Goal: Task Accomplishment & Management: Complete application form

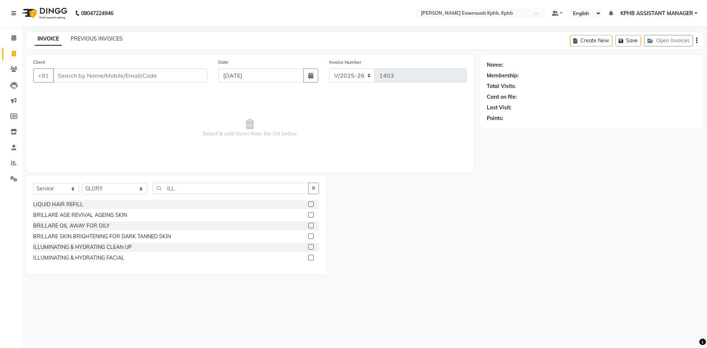
select select "5938"
select select "service"
select select "68595"
type input "ILL"
drag, startPoint x: 310, startPoint y: 247, endPoint x: 302, endPoint y: 248, distance: 8.1
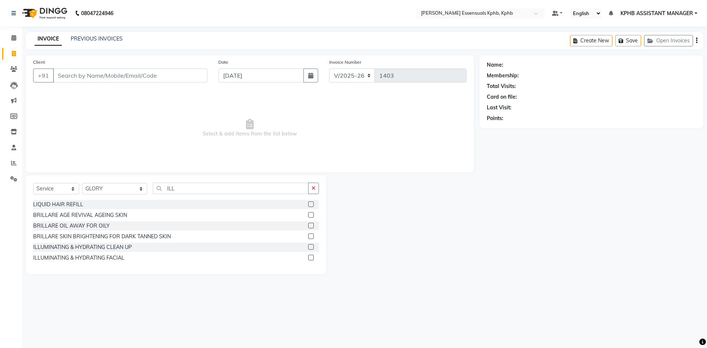
click at [310, 247] on label at bounding box center [311, 247] width 6 height 6
click at [310, 247] on input "checkbox" at bounding box center [310, 247] width 5 height 5
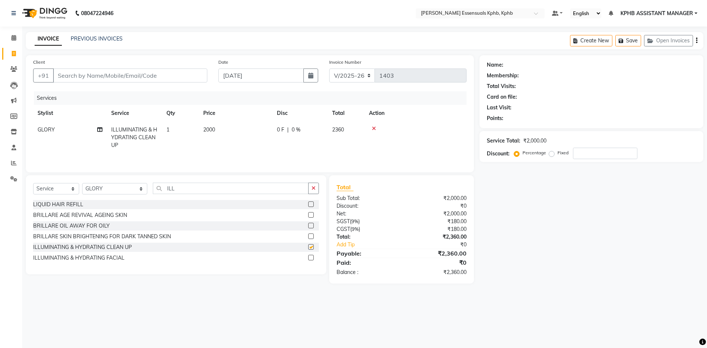
checkbox input "false"
click at [210, 122] on td "2000" at bounding box center [236, 138] width 74 height 32
select select "68595"
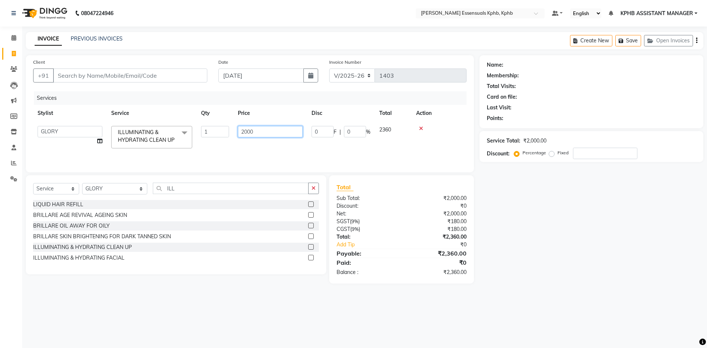
drag, startPoint x: 262, startPoint y: 130, endPoint x: 56, endPoint y: 137, distance: 206.4
click at [105, 146] on tr "[PERSON_NAME] KPHB ASSISTANT MANAGER [PERSON_NAME] [PERSON_NAME] [PERSON_NAME] …" at bounding box center [249, 137] width 433 height 31
type input "2360"
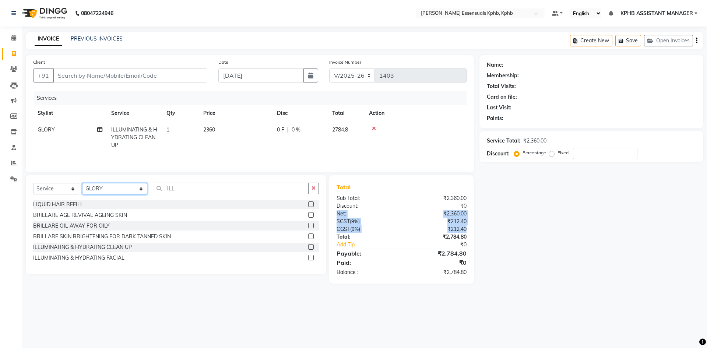
click at [131, 190] on select "Select Stylist [PERSON_NAME] KPHB ASSISTANT MANAGER [PERSON_NAME] [PERSON_NAME]…" at bounding box center [114, 188] width 65 height 11
select select "84873"
click at [82, 183] on select "Select Stylist [PERSON_NAME] KPHB ASSISTANT MANAGER [PERSON_NAME] [PERSON_NAME]…" at bounding box center [114, 188] width 65 height 11
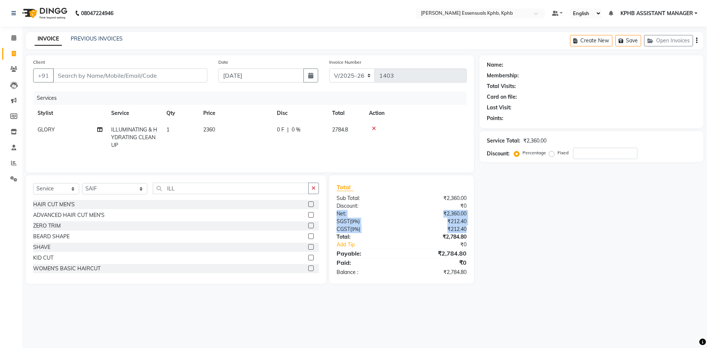
drag, startPoint x: 316, startPoint y: 186, endPoint x: 313, endPoint y: 175, distance: 11.8
click at [316, 186] on button "button" at bounding box center [313, 188] width 11 height 11
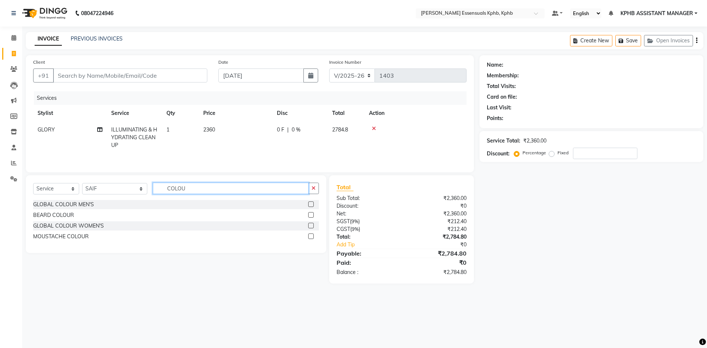
type input "COLOU"
click at [310, 205] on label at bounding box center [311, 204] width 6 height 6
click at [310, 205] on input "checkbox" at bounding box center [310, 204] width 5 height 5
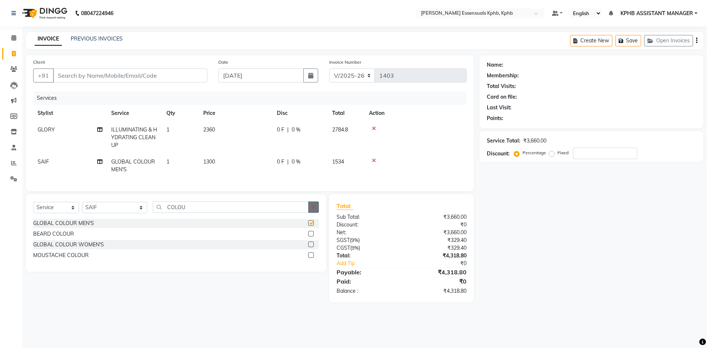
checkbox input "false"
click at [407, 276] on div "₹4,318.80" at bounding box center [436, 272] width 70 height 9
click at [100, 212] on select "Select Stylist [PERSON_NAME] KPHB ASSISTANT MANAGER [PERSON_NAME] [PERSON_NAME]…" at bounding box center [114, 207] width 65 height 11
select select "68595"
click at [82, 207] on select "Select Stylist [PERSON_NAME] KPHB ASSISTANT MANAGER [PERSON_NAME] [PERSON_NAME]…" at bounding box center [114, 207] width 65 height 11
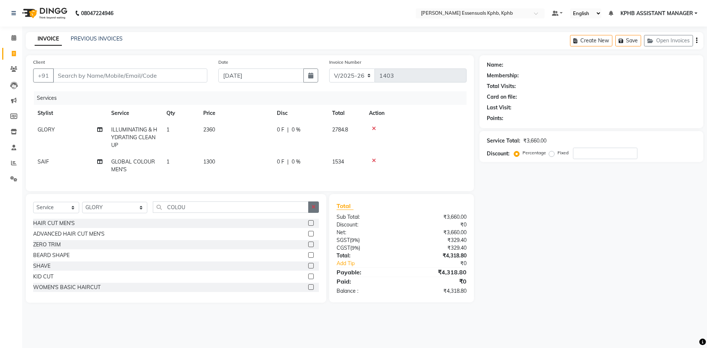
click at [316, 210] on icon "button" at bounding box center [314, 206] width 4 height 5
click at [62, 213] on select "Select Service Product Membership Package Voucher Prepaid Gift Card" at bounding box center [56, 207] width 46 height 11
select select "product"
click at [33, 207] on select "Select Service Product Membership Package Voucher Prepaid Gift Card" at bounding box center [56, 207] width 46 height 11
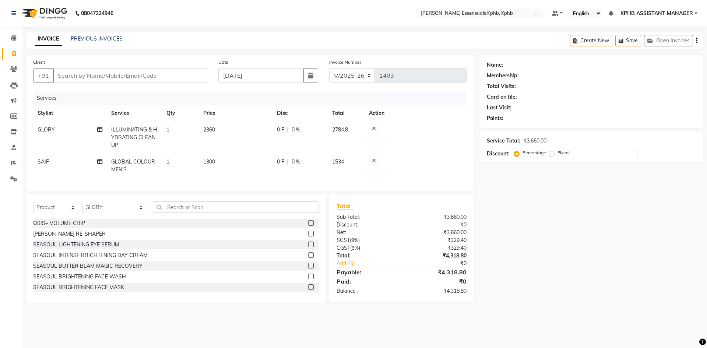
click at [308, 268] on label at bounding box center [311, 266] width 6 height 6
click at [308, 268] on input "checkbox" at bounding box center [310, 266] width 5 height 5
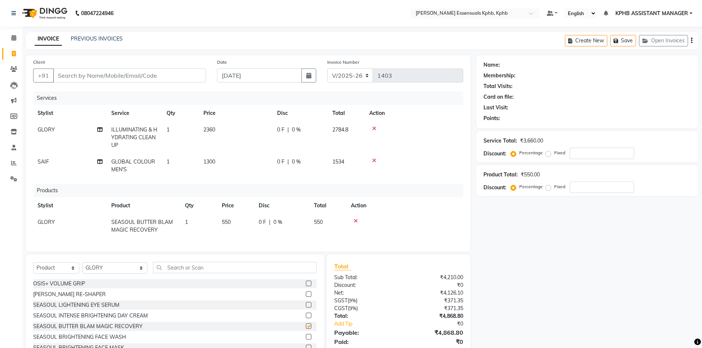
checkbox input "false"
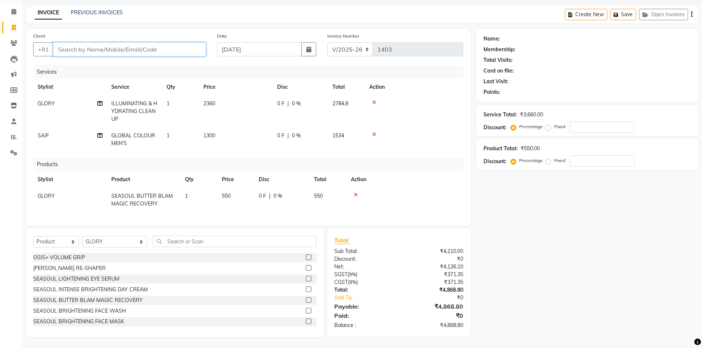
click at [89, 45] on input "Client" at bounding box center [129, 49] width 153 height 14
type input "9"
type input "0"
type input "9440783133"
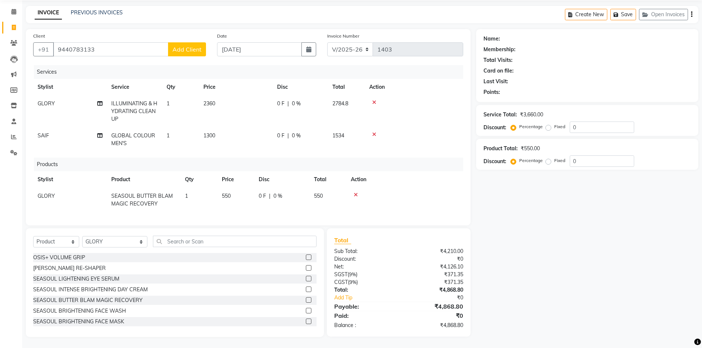
click at [194, 46] on span "Add Client" at bounding box center [186, 49] width 29 height 7
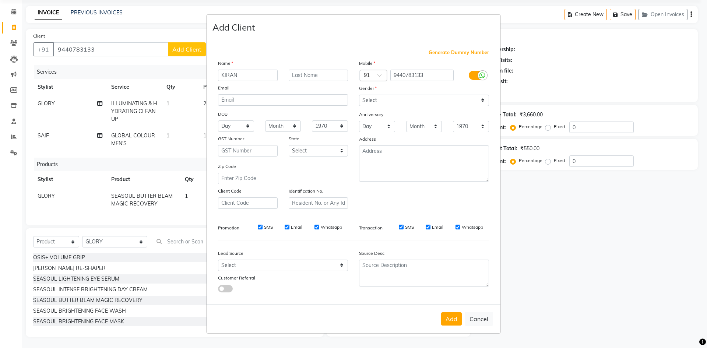
type input "KIRAN"
click at [389, 102] on select "Select [DEMOGRAPHIC_DATA] [DEMOGRAPHIC_DATA] Other Prefer Not To Say" at bounding box center [424, 100] width 130 height 11
select select "[DEMOGRAPHIC_DATA]"
click at [359, 95] on select "Select [DEMOGRAPHIC_DATA] [DEMOGRAPHIC_DATA] Other Prefer Not To Say" at bounding box center [424, 100] width 130 height 11
click at [450, 321] on button "Add" at bounding box center [451, 318] width 21 height 13
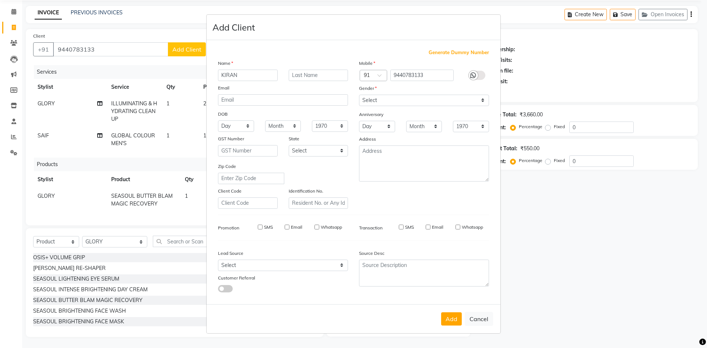
select select
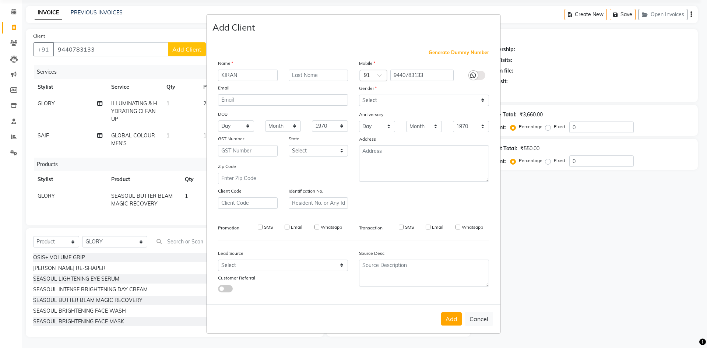
select select
checkbox input "false"
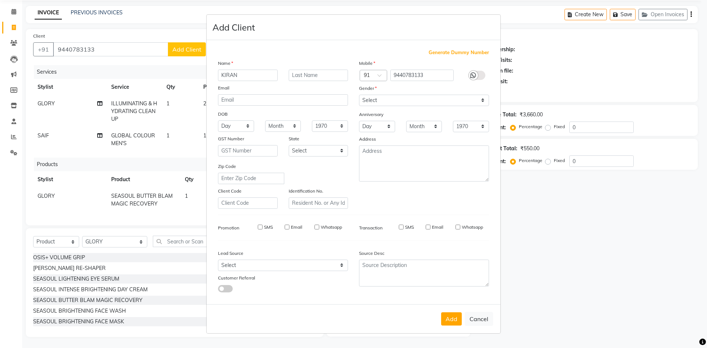
checkbox input "false"
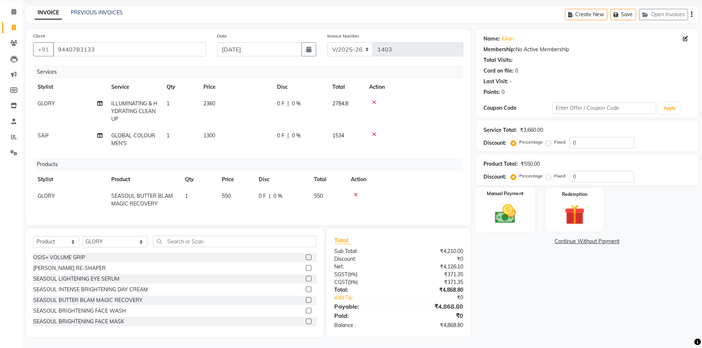
click at [514, 210] on img at bounding box center [505, 214] width 34 height 24
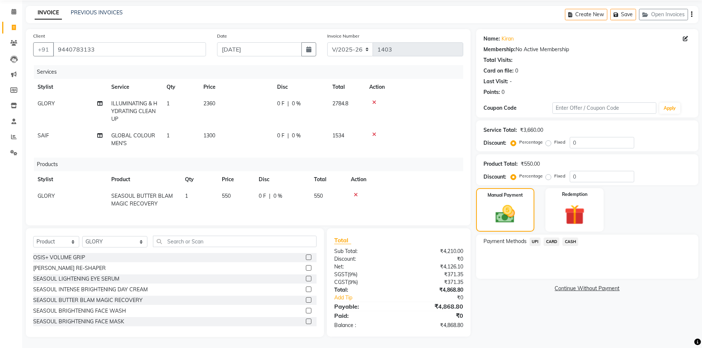
click at [535, 238] on span "UPI" at bounding box center [534, 242] width 11 height 8
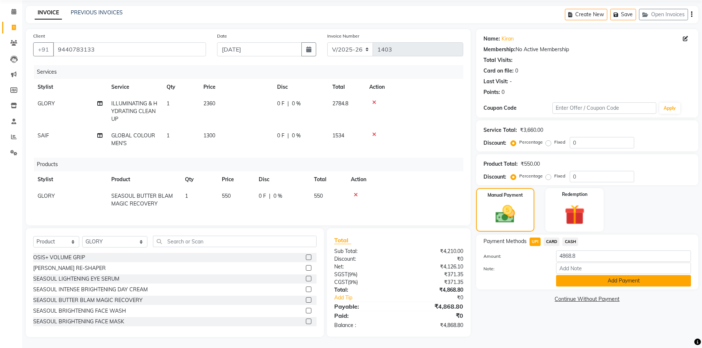
click at [585, 275] on button "Add Payment" at bounding box center [623, 280] width 135 height 11
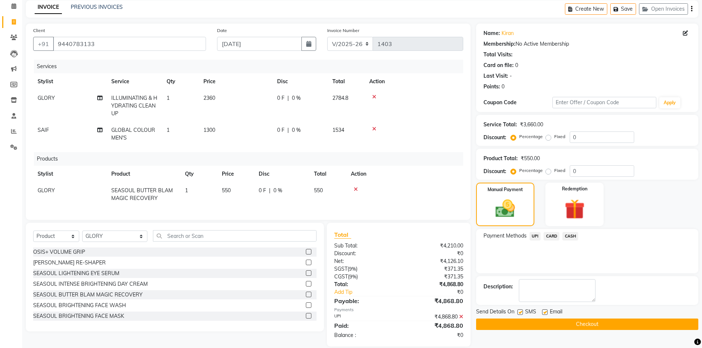
drag, startPoint x: 561, startPoint y: 323, endPoint x: 553, endPoint y: 333, distance: 12.8
click at [562, 323] on button "Checkout" at bounding box center [587, 324] width 222 height 11
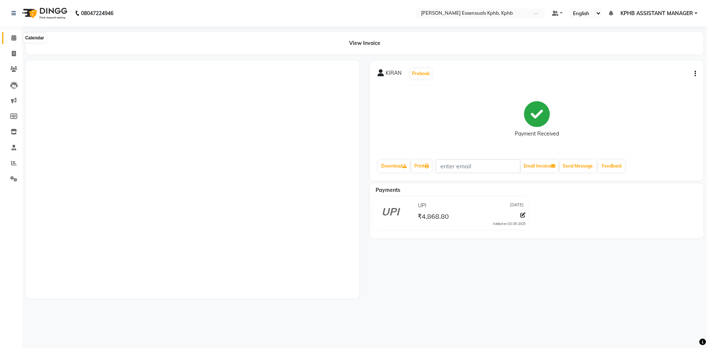
click at [10, 37] on span at bounding box center [13, 38] width 13 height 8
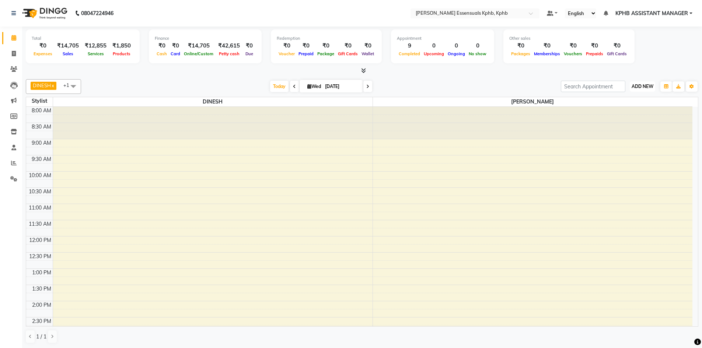
click at [643, 88] on span "ADD NEW" at bounding box center [642, 87] width 22 height 6
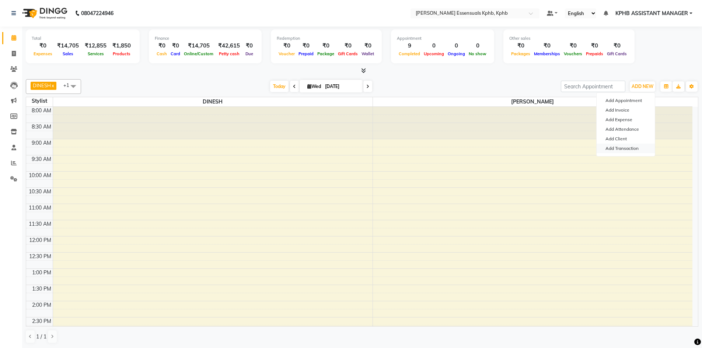
click at [633, 149] on link "Add Transaction" at bounding box center [625, 149] width 58 height 10
select select "direct"
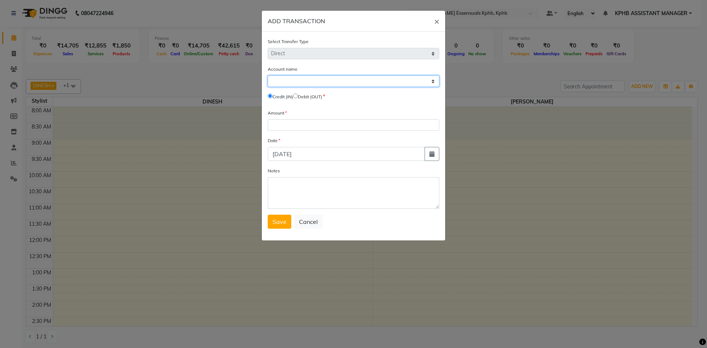
click at [332, 80] on select "Select [PERSON_NAME] Cash Default Account" at bounding box center [354, 80] width 172 height 11
select select "4913"
click at [268, 75] on select "Select [PERSON_NAME] Cash Default Account" at bounding box center [354, 80] width 172 height 11
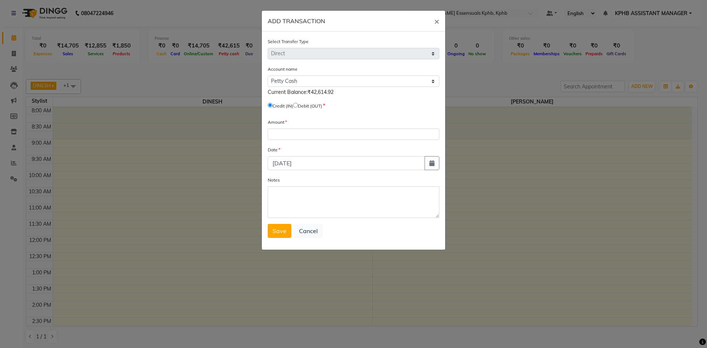
click at [298, 104] on input "radio" at bounding box center [295, 105] width 5 height 5
radio input "true"
click at [296, 129] on input "number" at bounding box center [354, 134] width 172 height 11
type input "500"
click at [311, 195] on textarea "Notes" at bounding box center [354, 202] width 172 height 32
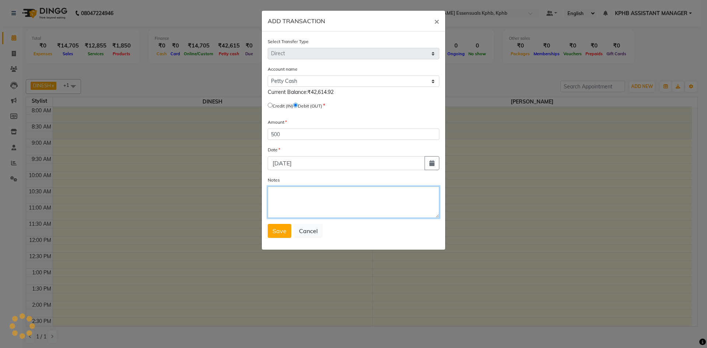
paste textarea "TIP IN UPI(GIVEN TO SAIF)"
type textarea "TIP IN UPI(GIVEN TO SAIF)"
click at [276, 231] on span "Save" at bounding box center [280, 230] width 14 height 7
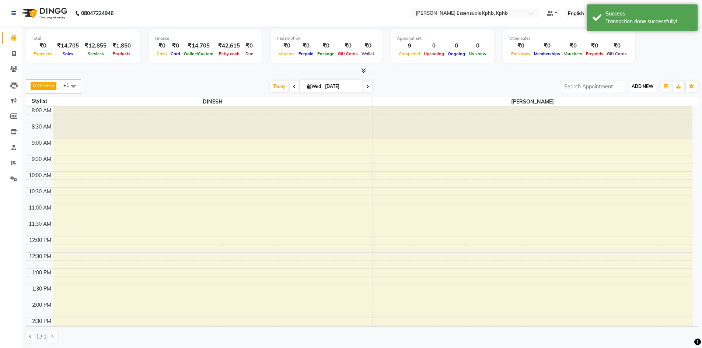
click at [636, 87] on span "ADD NEW" at bounding box center [642, 87] width 22 height 6
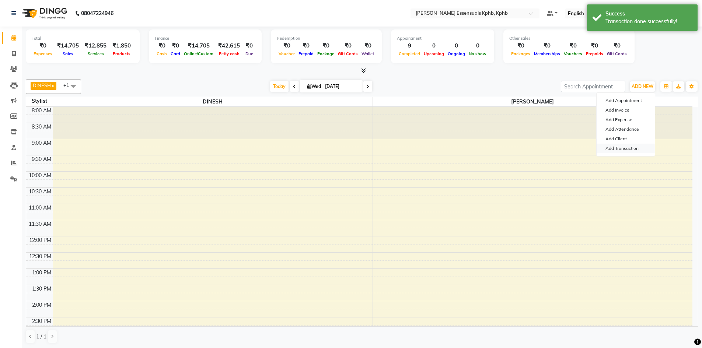
click at [641, 149] on link "Add Transaction" at bounding box center [625, 149] width 58 height 10
select select "direct"
select select
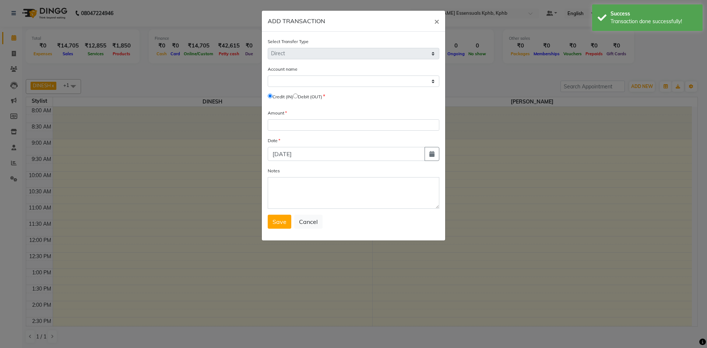
click at [369, 88] on div "Account name Select [PERSON_NAME] Cash Default Account Credit (IN) Debit (OUT)" at bounding box center [354, 84] width 172 height 38
click at [302, 96] on label "Debit (OUT)" at bounding box center [310, 97] width 24 height 7
click at [298, 95] on input "radio" at bounding box center [295, 96] width 5 height 5
radio input "true"
click at [305, 82] on select "Select [PERSON_NAME] Cash Default Account" at bounding box center [354, 80] width 172 height 11
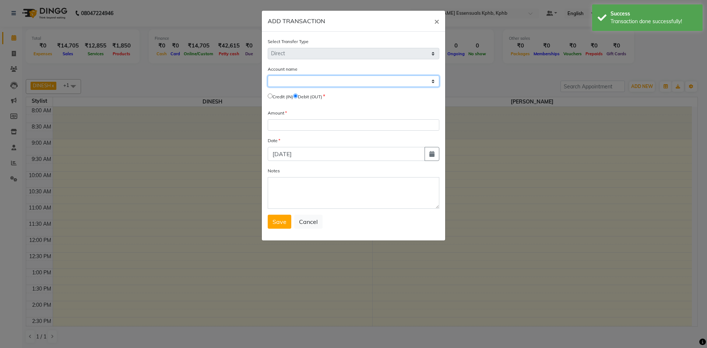
select select "4913"
click at [268, 75] on select "Select [PERSON_NAME] Cash Default Account" at bounding box center [354, 80] width 172 height 11
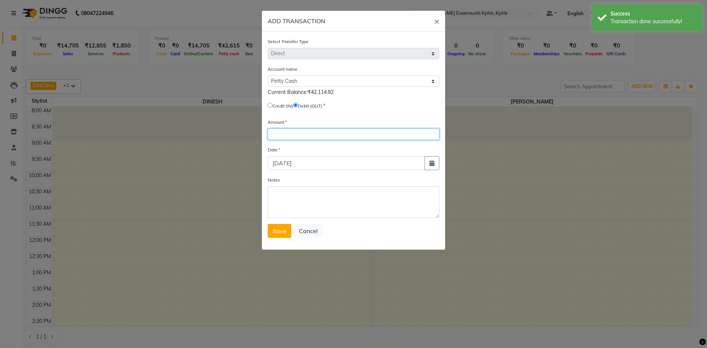
click at [321, 133] on input "number" at bounding box center [354, 134] width 172 height 11
type input "50"
click at [330, 209] on textarea "Notes" at bounding box center [354, 202] width 172 height 32
paste textarea "TIP IN UPI(GIVEN TO SAIF)"
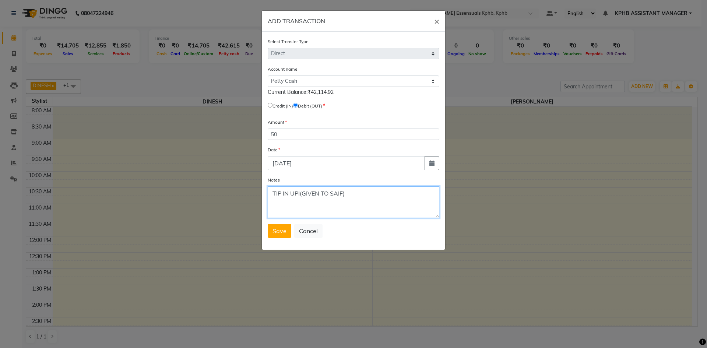
click at [342, 193] on textarea "TIP IN UPI(GIVEN TO SAIF)" at bounding box center [354, 202] width 172 height 32
type textarea "TIP IN UPI(GIVEN TO RAJU)"
click at [280, 231] on span "Save" at bounding box center [280, 230] width 14 height 7
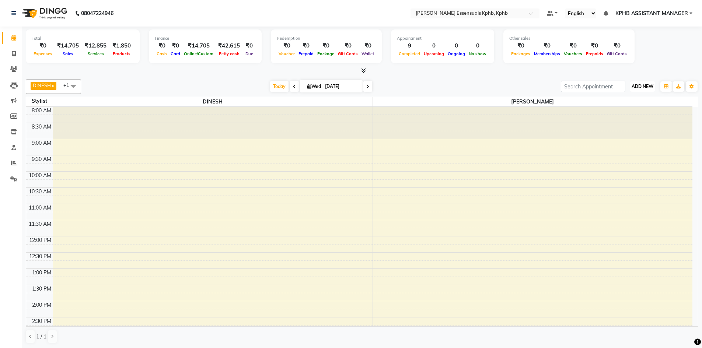
click at [632, 82] on button "ADD NEW Toggle Dropdown" at bounding box center [641, 86] width 25 height 10
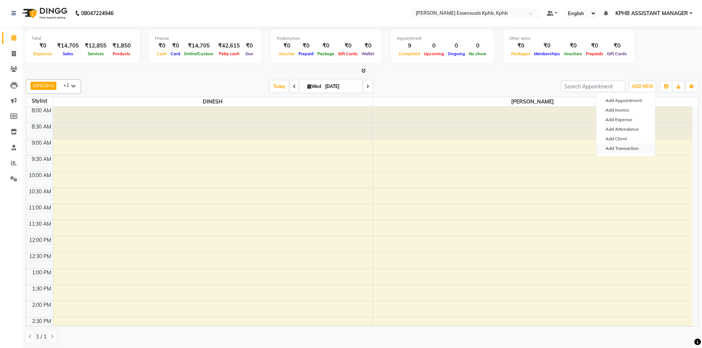
click at [630, 146] on link "Add Transaction" at bounding box center [625, 149] width 58 height 10
select select "direct"
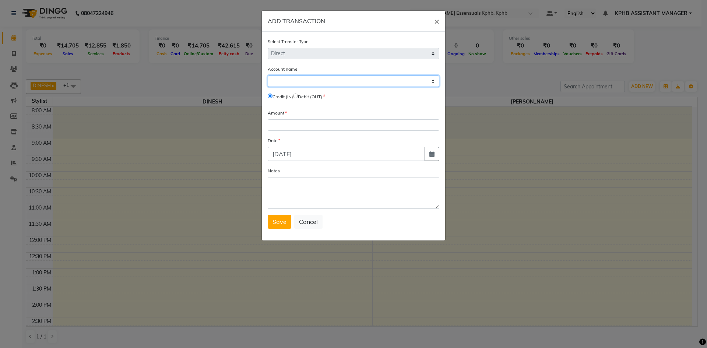
click at [377, 82] on select "Select [PERSON_NAME] Cash Default Account" at bounding box center [354, 80] width 172 height 11
select select "4913"
click at [268, 75] on select "Select [PERSON_NAME] Cash Default Account" at bounding box center [354, 80] width 172 height 11
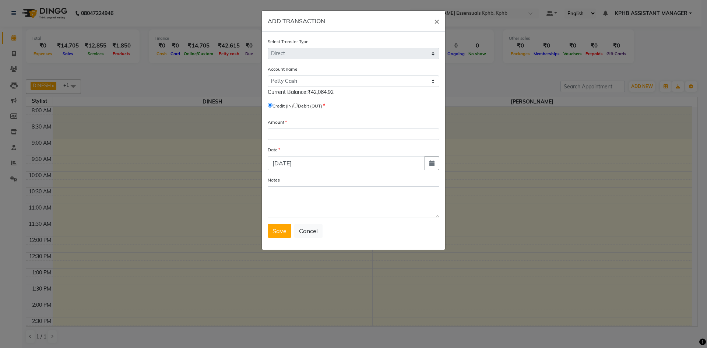
drag, startPoint x: 301, startPoint y: 103, endPoint x: 300, endPoint y: 109, distance: 5.5
click at [298, 103] on input "radio" at bounding box center [295, 105] width 5 height 5
radio input "true"
click at [300, 132] on input "number" at bounding box center [354, 134] width 172 height 11
type input "33"
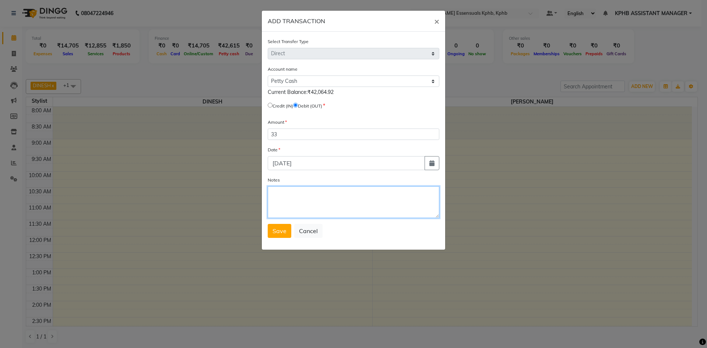
click at [313, 196] on textarea "Notes" at bounding box center [354, 202] width 172 height 32
paste textarea "TIP IN UPI(GIVEN TO SAIF)"
type textarea "TIP IN UPI(GIVEN TO SAIF)"
click at [433, 163] on icon "button" at bounding box center [431, 163] width 5 height 6
select select "9"
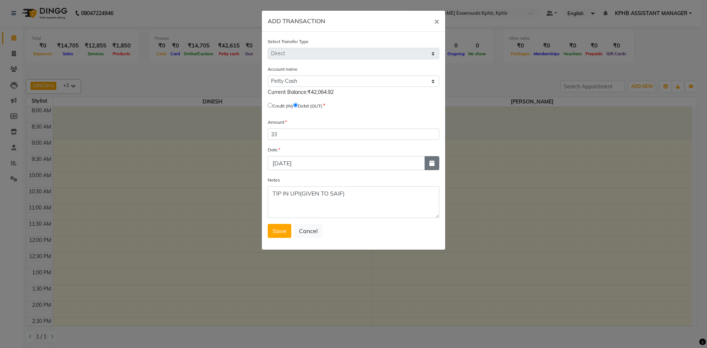
select select "2025"
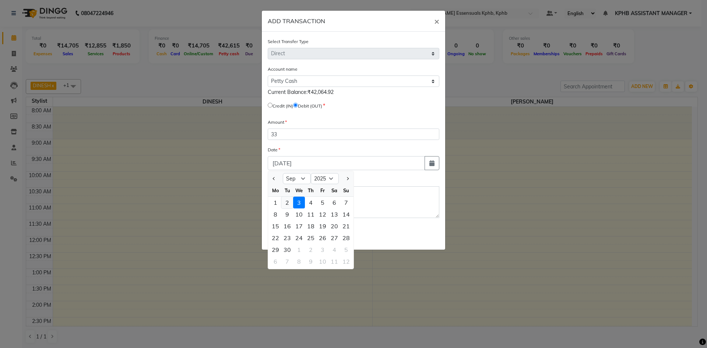
click at [288, 201] on div "2" at bounding box center [287, 203] width 12 height 12
type input "02-09-2025"
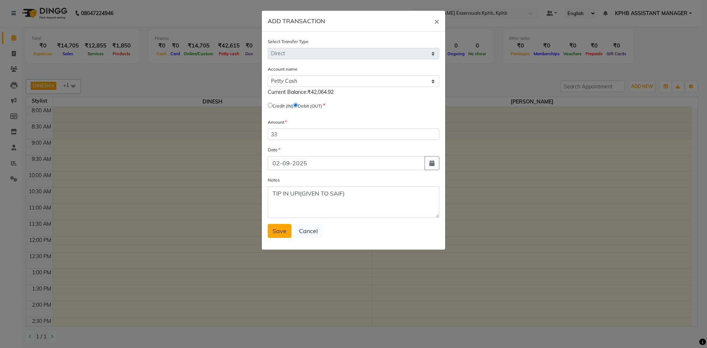
click at [271, 233] on button "Save" at bounding box center [280, 231] width 24 height 14
